Goal: Information Seeking & Learning: Find specific fact

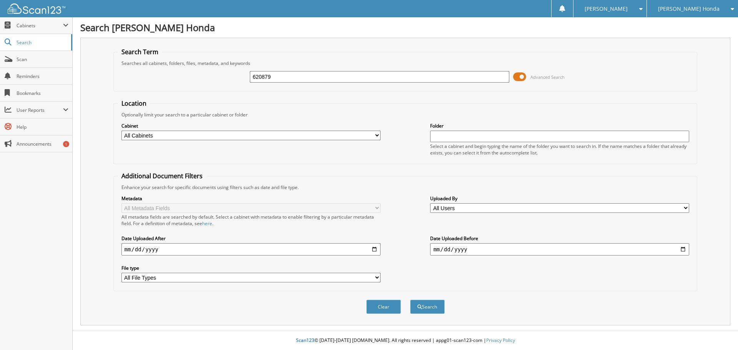
type input "620879"
click at [410, 300] on button "Search" at bounding box center [427, 307] width 35 height 14
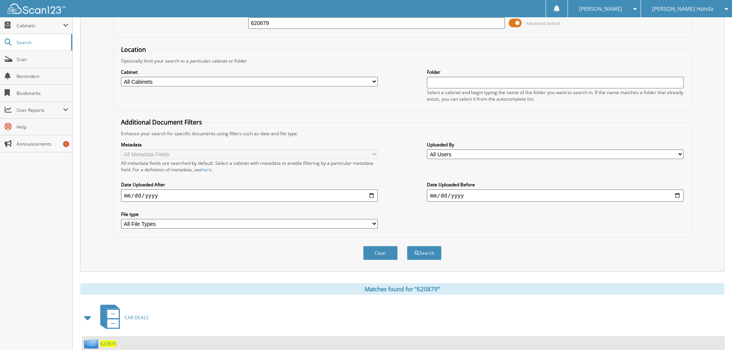
scroll to position [110, 0]
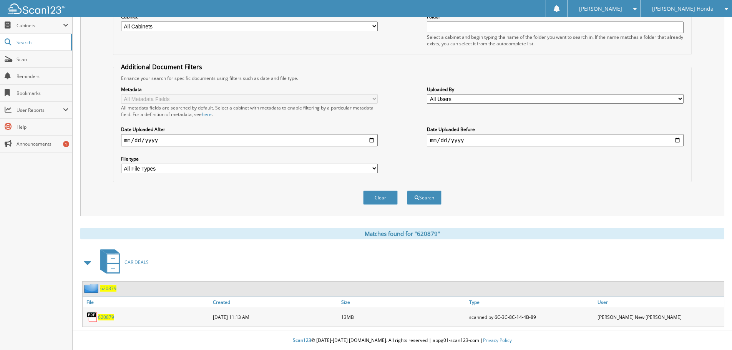
click at [104, 315] on span "620879" at bounding box center [106, 317] width 16 height 7
click at [112, 288] on span "620879" at bounding box center [108, 288] width 16 height 7
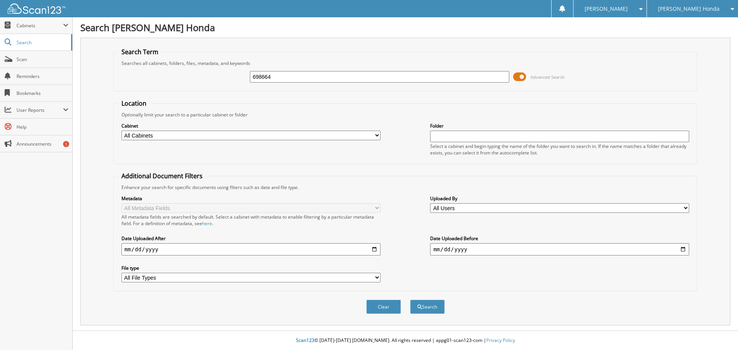
type input "698664"
click at [410, 300] on button "Search" at bounding box center [427, 307] width 35 height 14
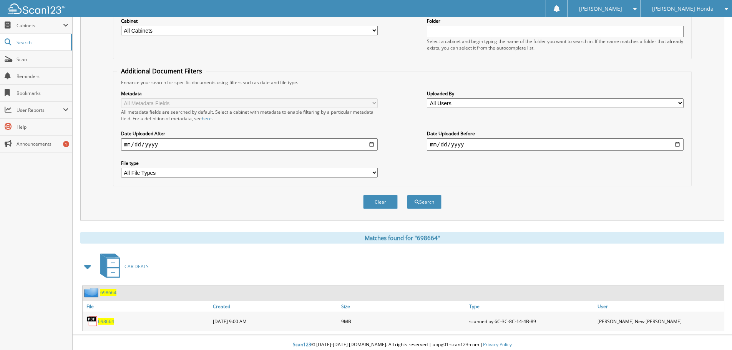
scroll to position [110, 0]
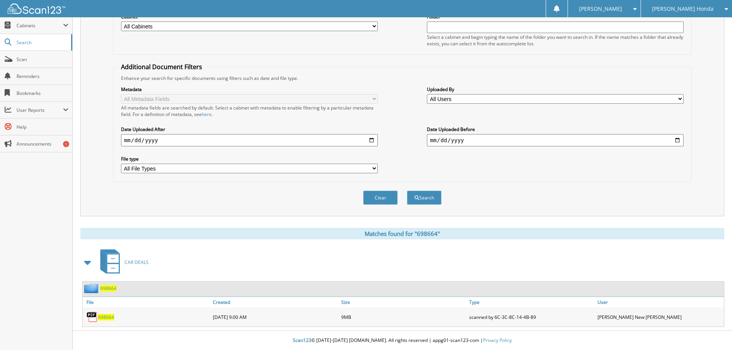
click at [106, 290] on span "698664" at bounding box center [108, 288] width 16 height 7
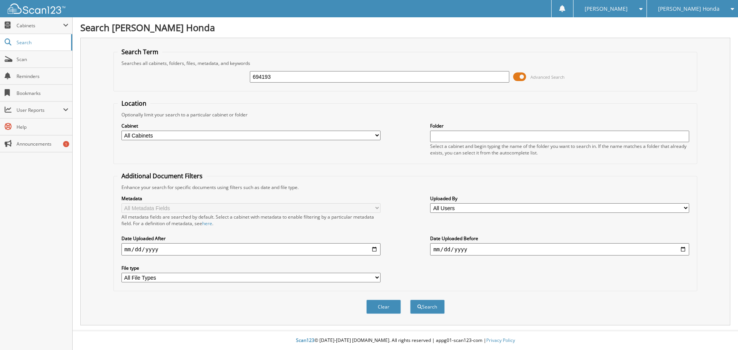
type input "694193"
click at [410, 300] on button "Search" at bounding box center [427, 307] width 35 height 14
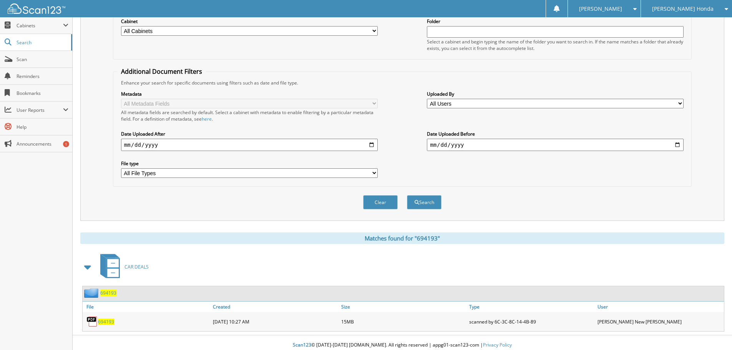
scroll to position [110, 0]
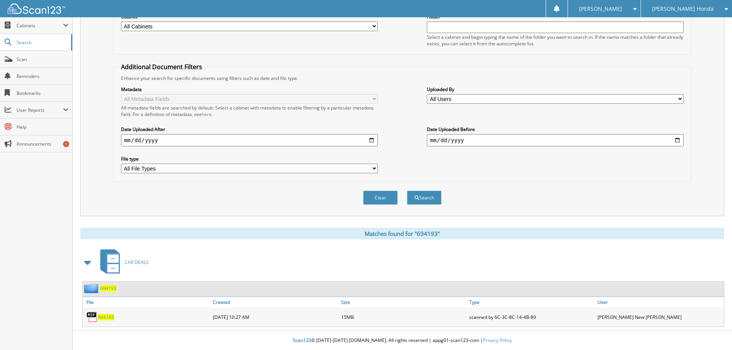
click at [103, 290] on span "694193" at bounding box center [108, 288] width 16 height 7
